Goal: Book appointment/travel/reservation

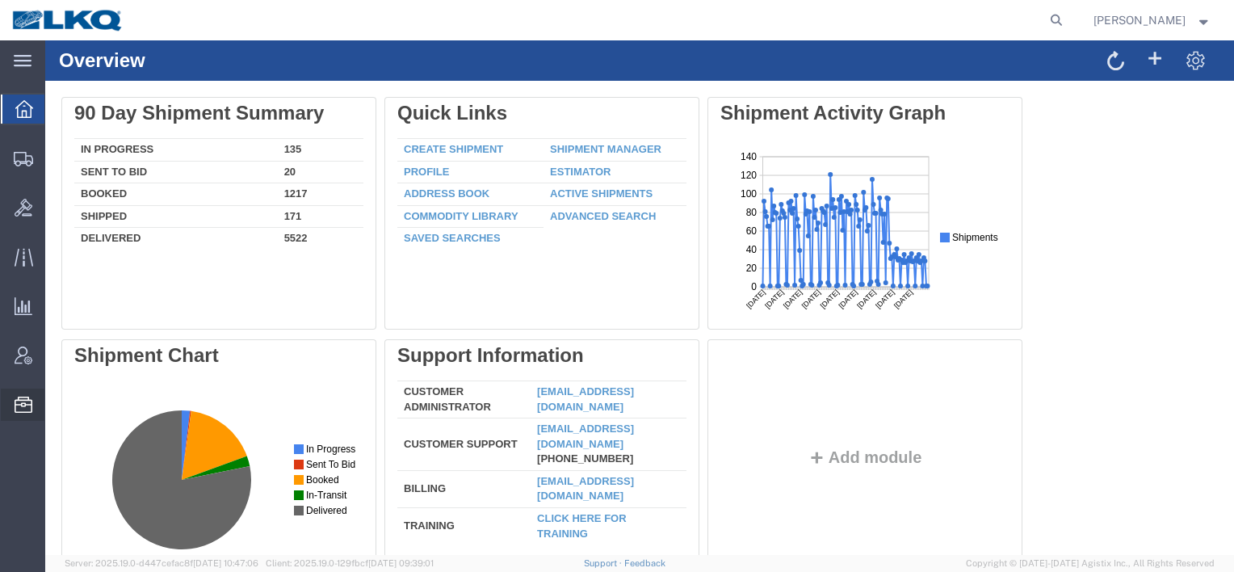
click at [19, 407] on icon at bounding box center [24, 405] width 18 height 16
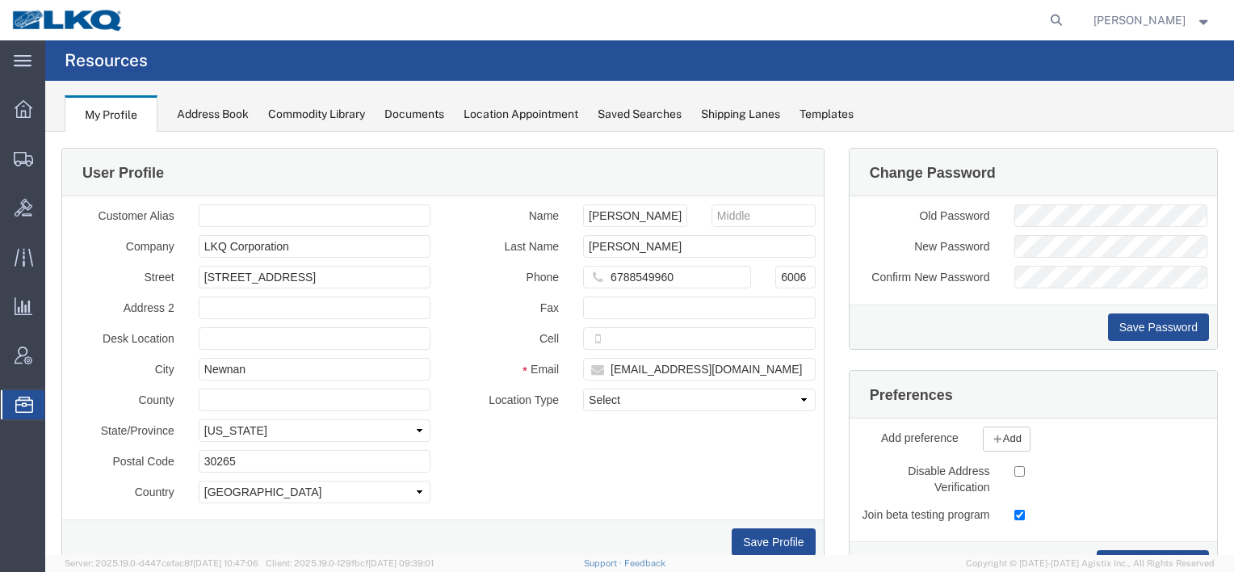
click at [0, 0] on span "Location Appointment" at bounding box center [0, 0] width 0 height 0
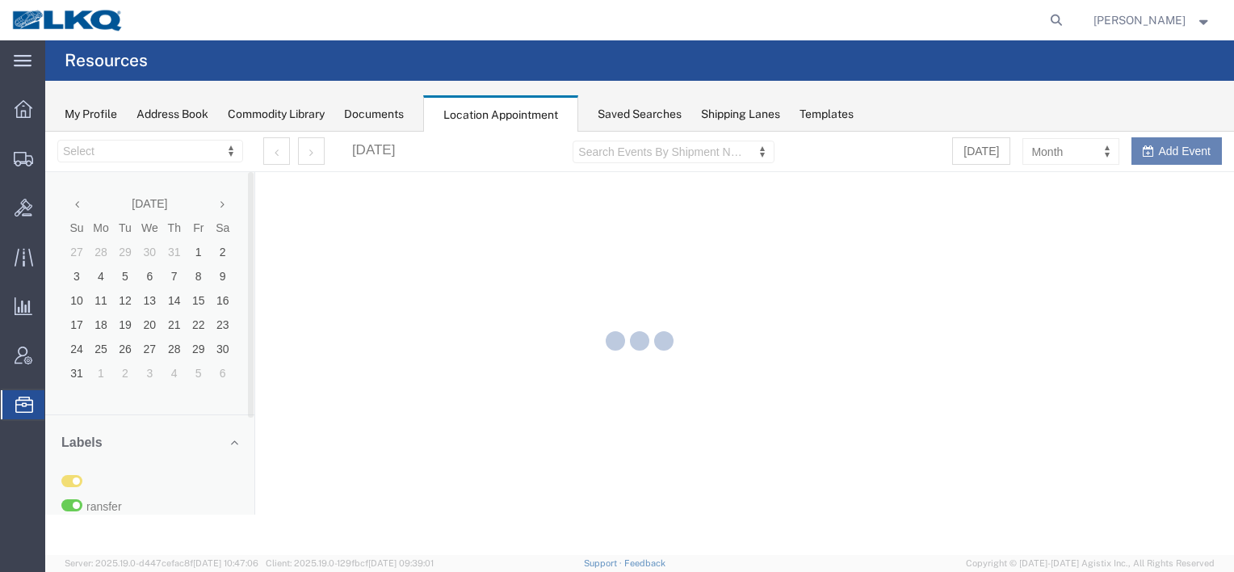
select select "30704"
